Goal: Task Accomplishment & Management: Use online tool/utility

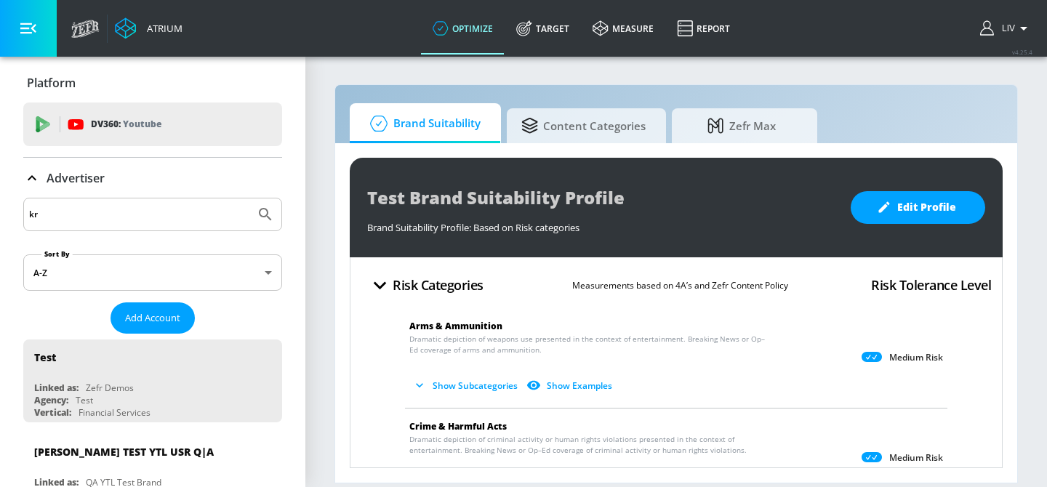
type input "k"
type input "[GEOGRAPHIC_DATA]"
click at [249, 198] on button "Submit Search" at bounding box center [265, 214] width 32 height 32
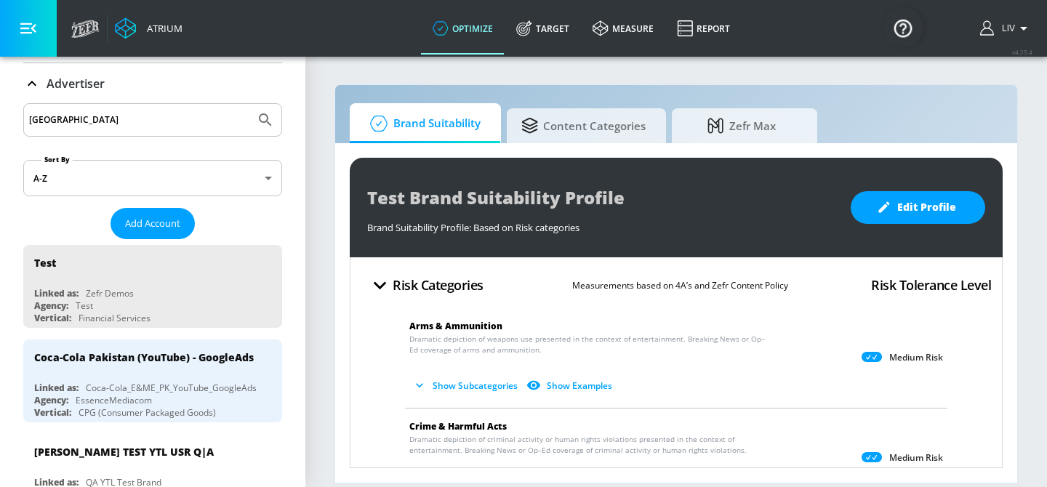
scroll to position [122, 0]
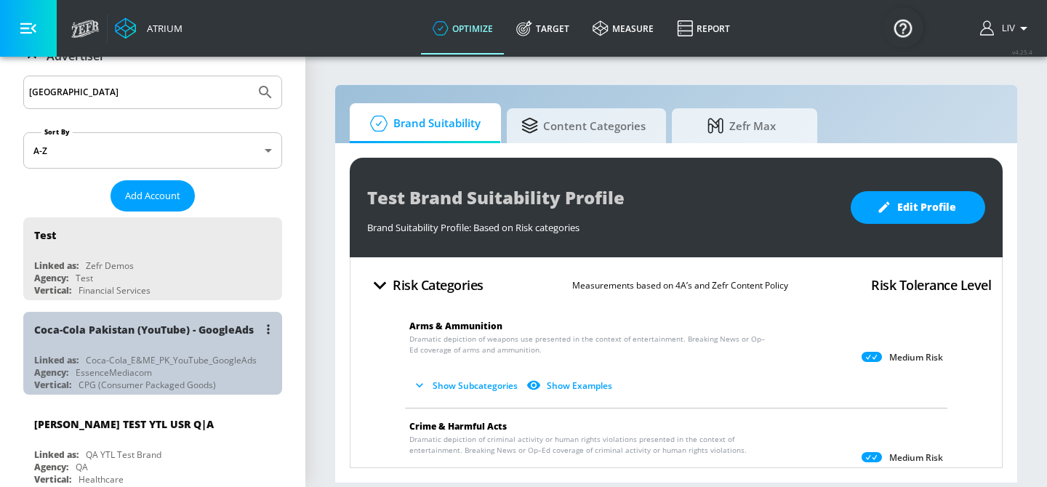
click at [196, 324] on div "Coca-Cola Pakistan (YouTube) - GoogleAds" at bounding box center [144, 330] width 220 height 14
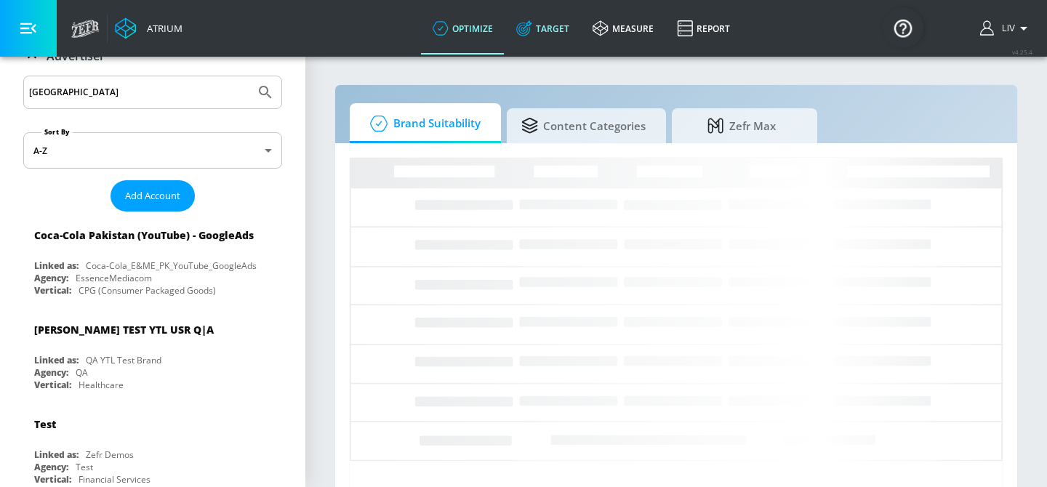
click at [557, 31] on link "Target" at bounding box center [542, 28] width 76 height 52
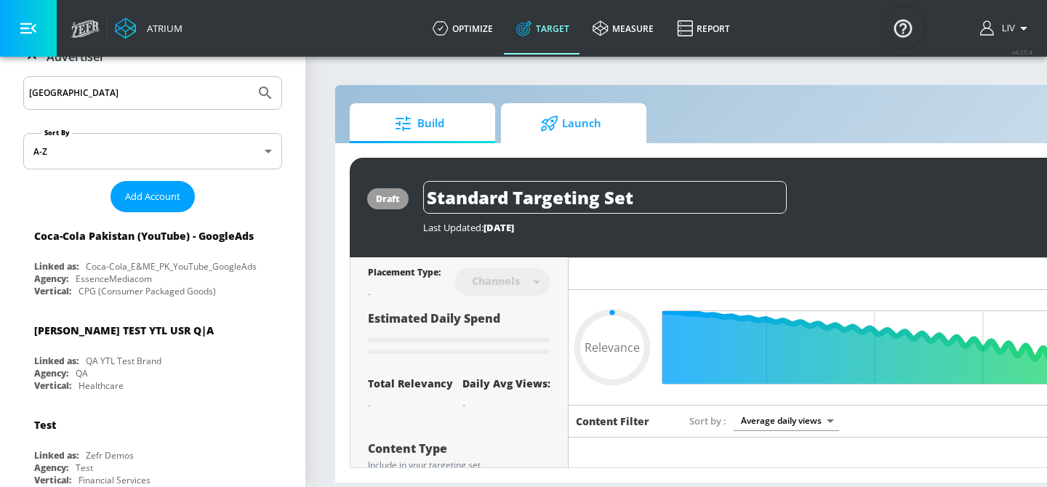
type input "0.05"
click at [573, 124] on span "Launch" at bounding box center [570, 123] width 110 height 35
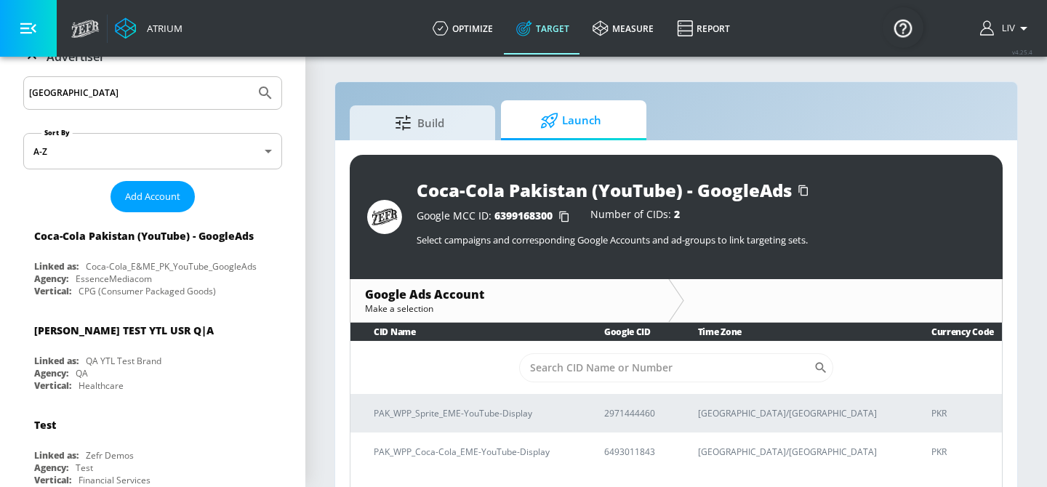
scroll to position [21, 0]
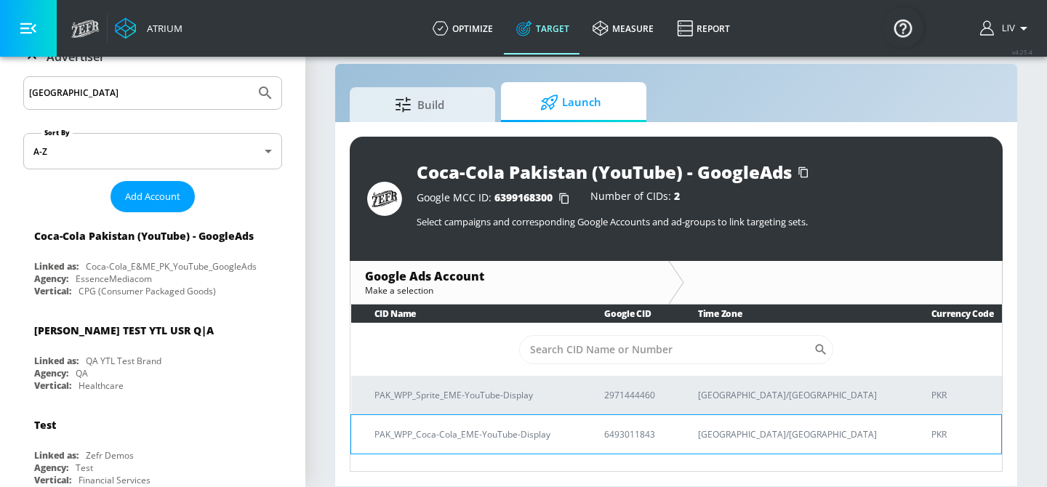
click at [537, 427] on p "PAK_WPP_Coca-Cola_EME-YouTube-Display" at bounding box center [471, 434] width 195 height 15
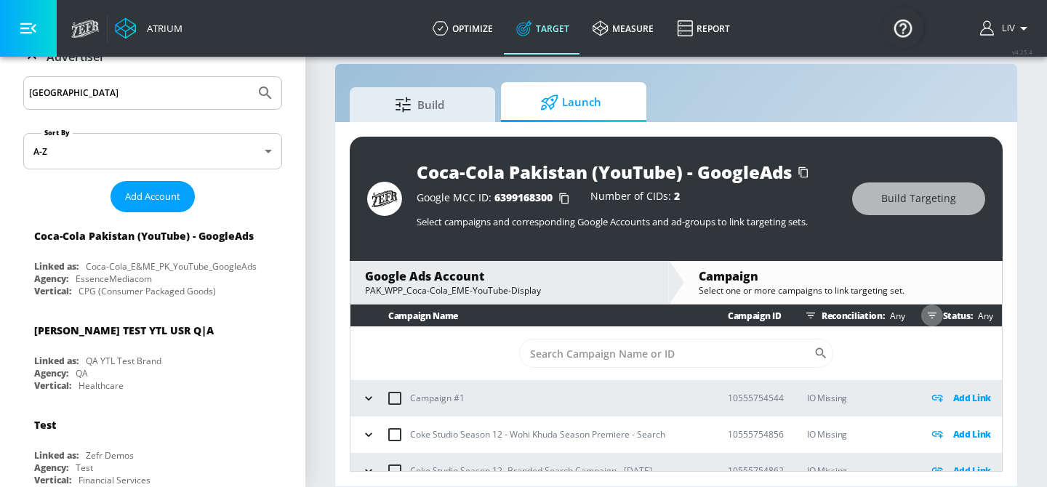
click at [927, 319] on icon "button" at bounding box center [932, 316] width 12 height 12
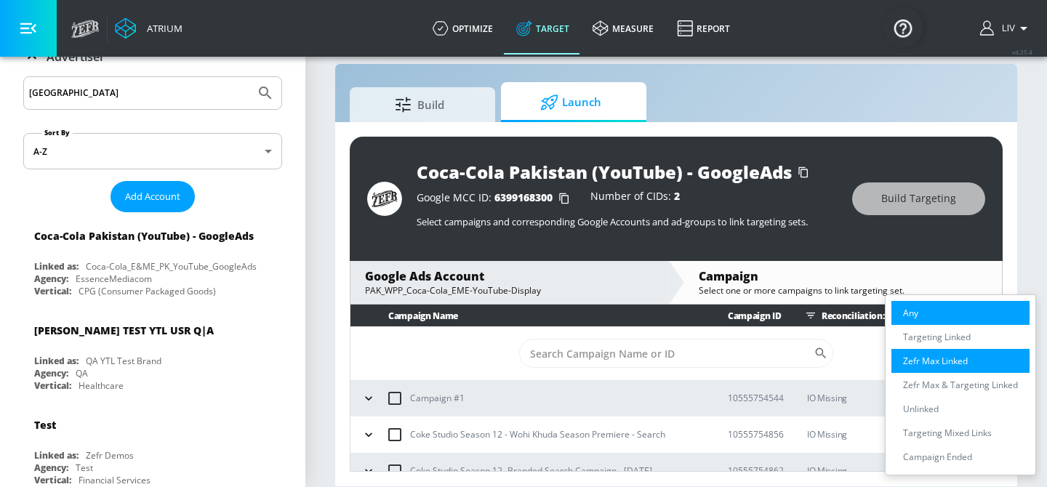
click at [937, 359] on p "Zefr Max Linked" at bounding box center [935, 360] width 65 height 15
